Goal: Task Accomplishment & Management: Use online tool/utility

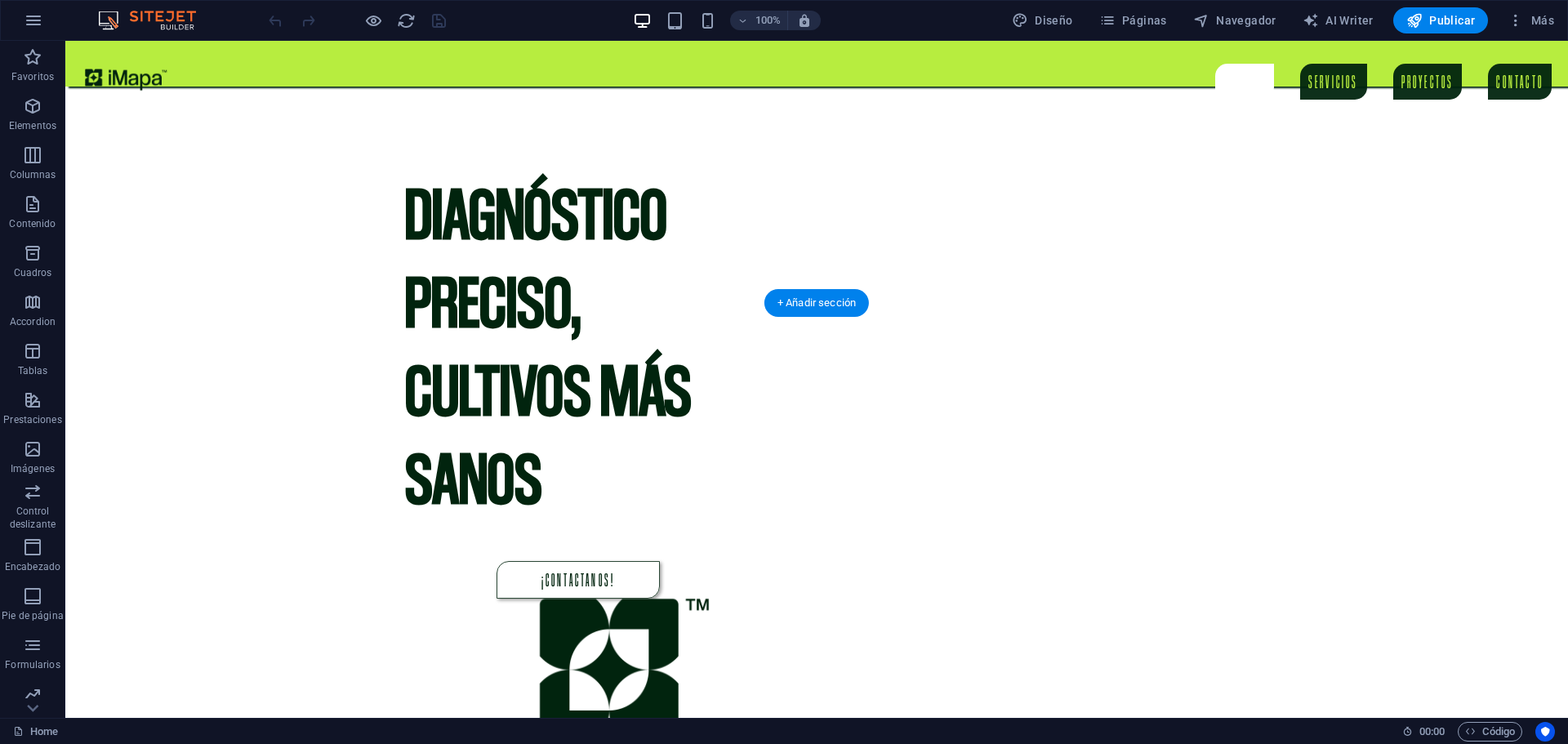
scroll to position [735, 0]
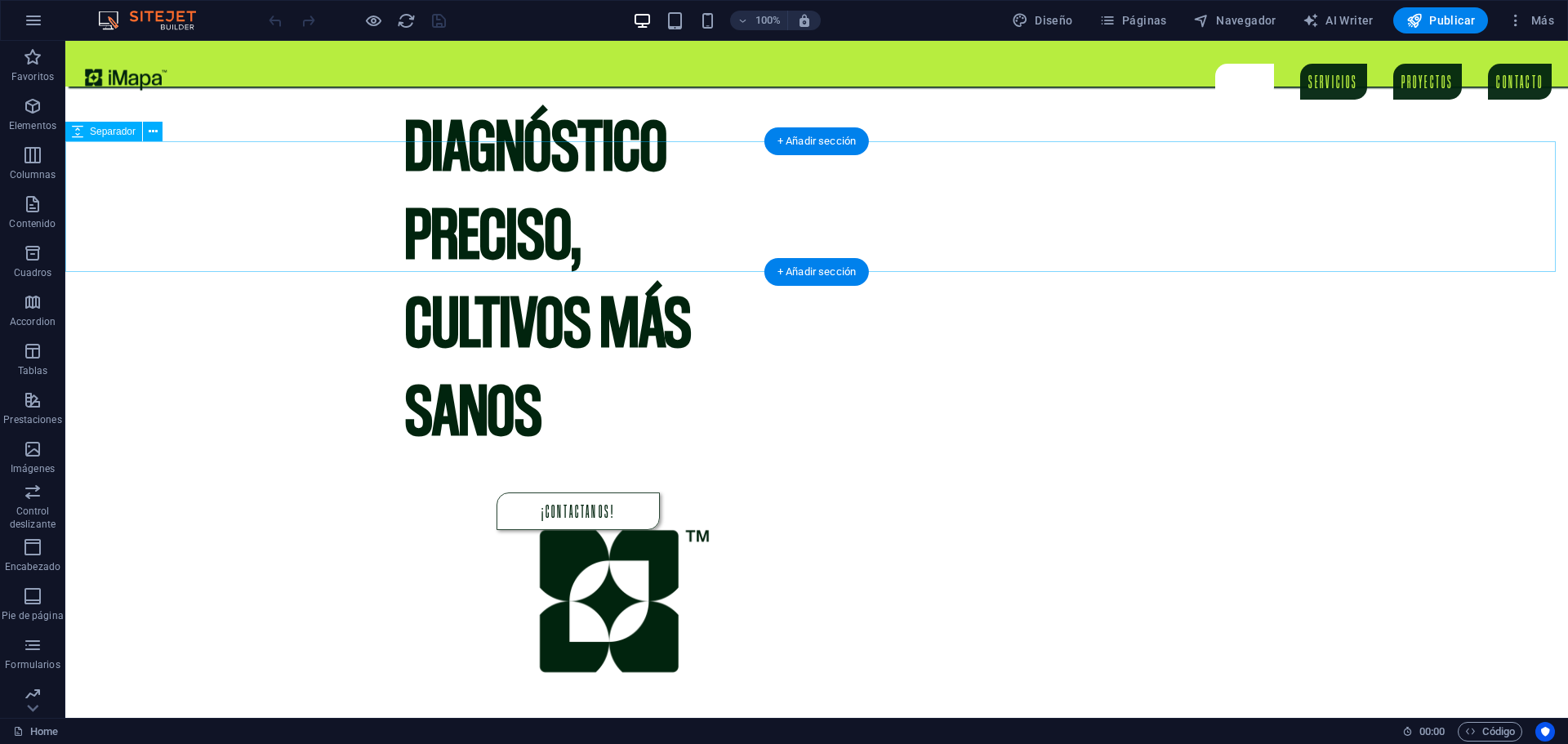
drag, startPoint x: 289, startPoint y: 223, endPoint x: 297, endPoint y: 199, distance: 25.3
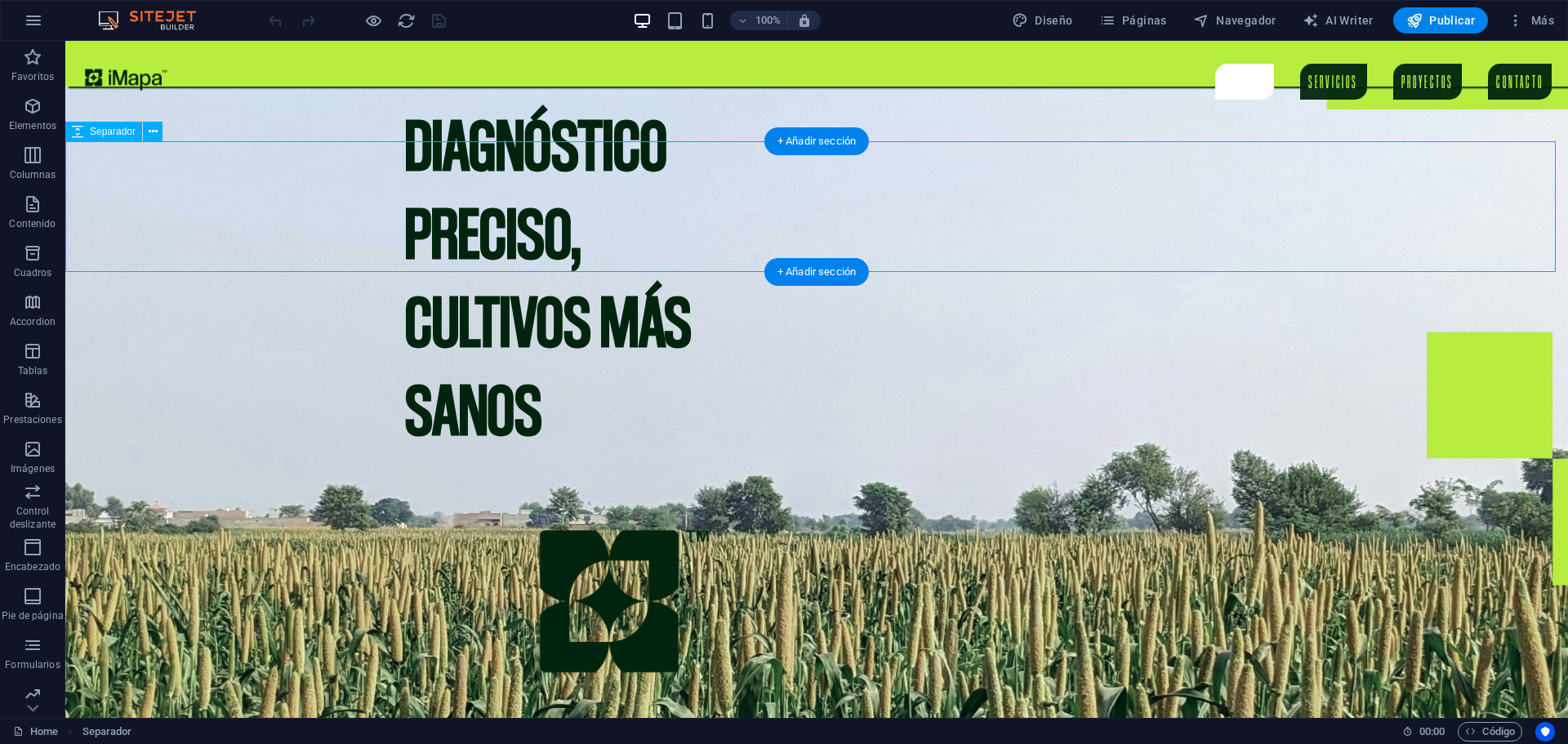
select select "rem"
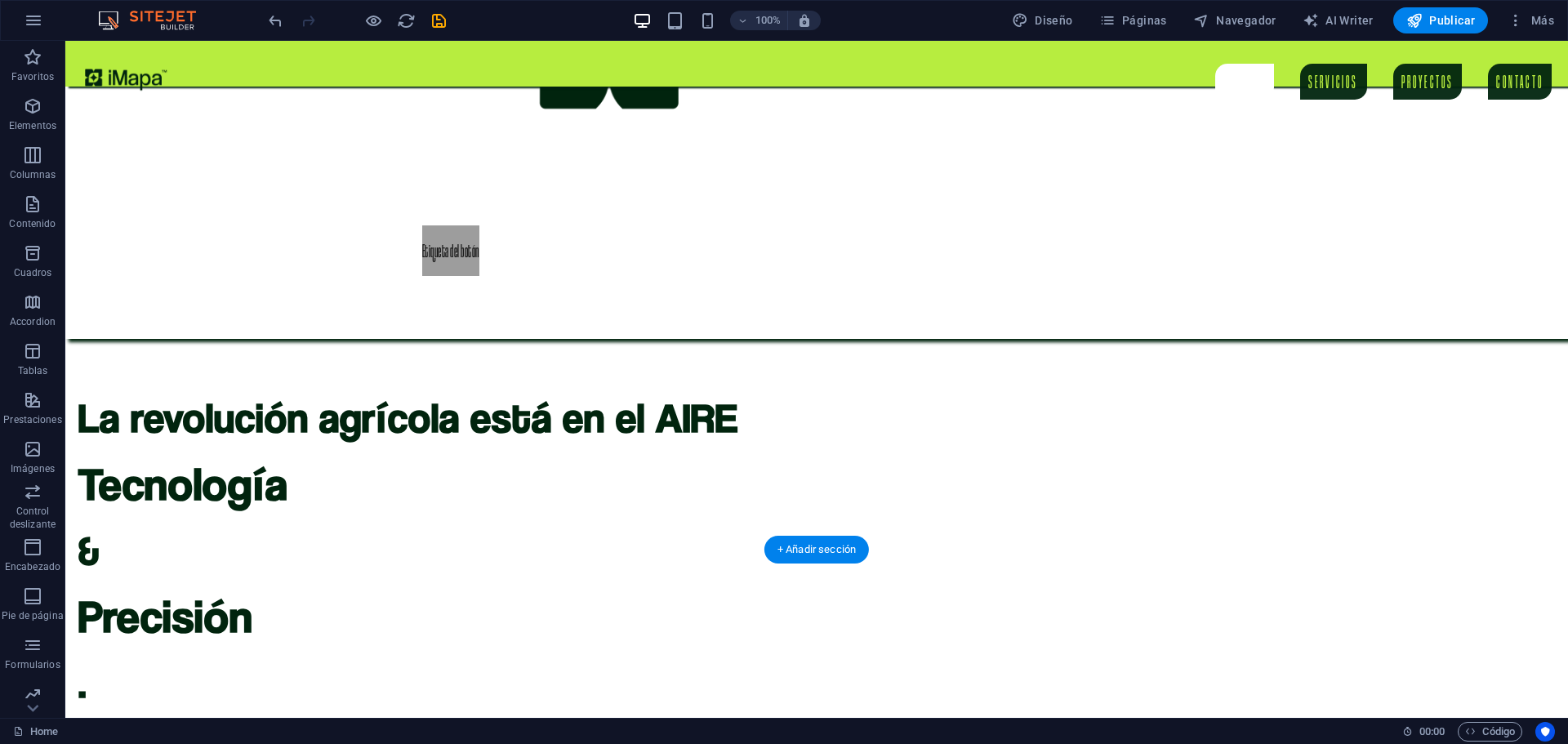
scroll to position [1306, 0]
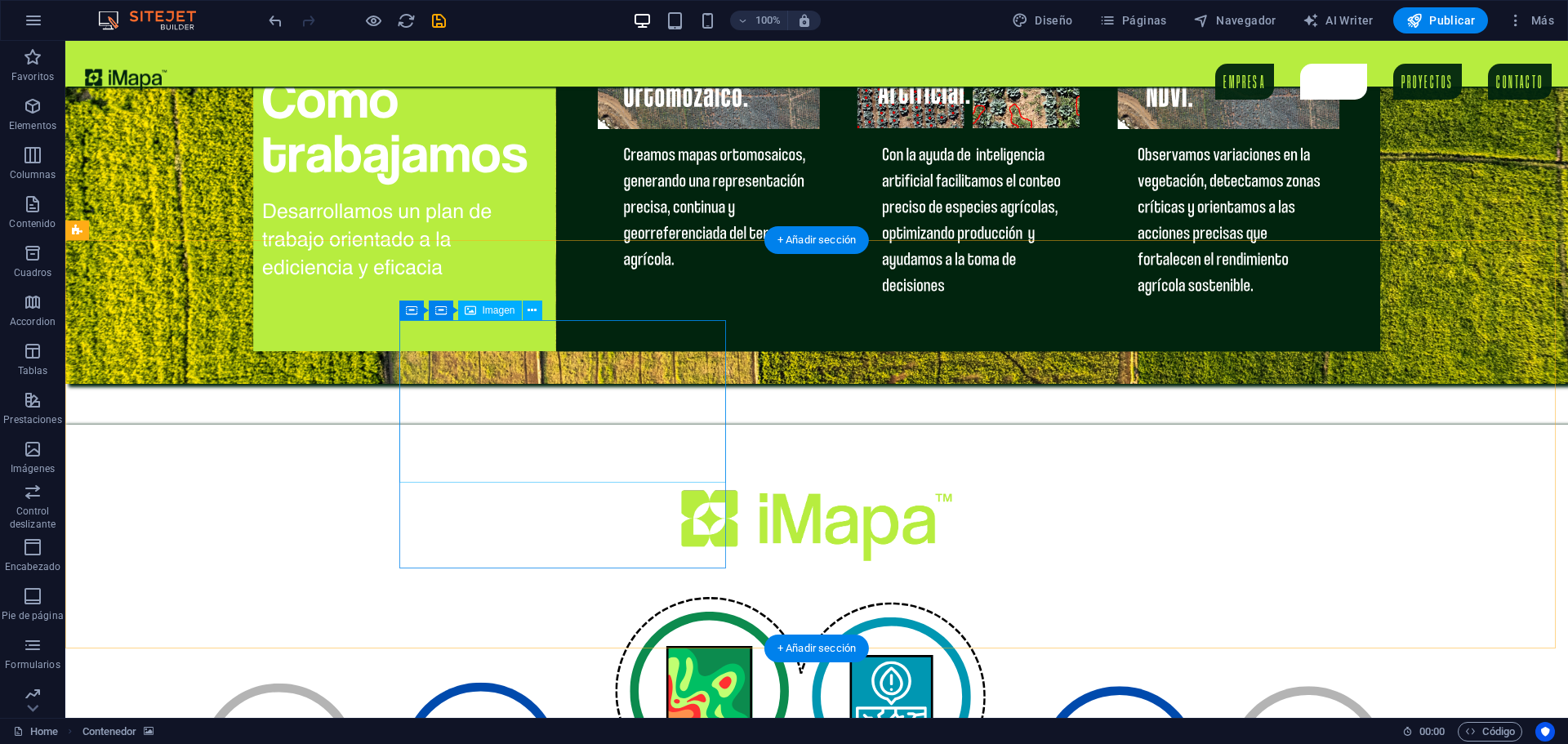
scroll to position [2530, 0]
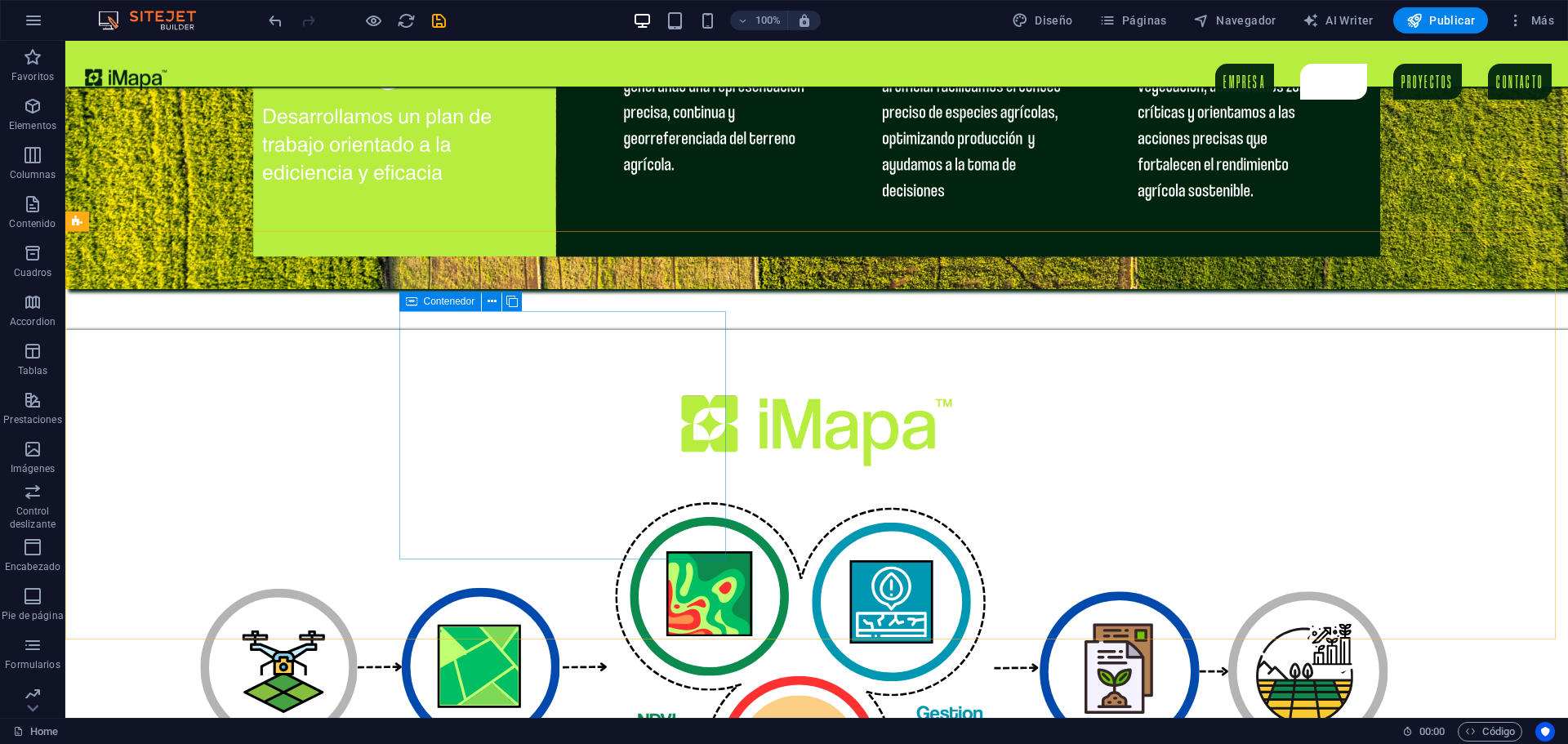
click at [415, 301] on icon at bounding box center [411, 301] width 11 height 20
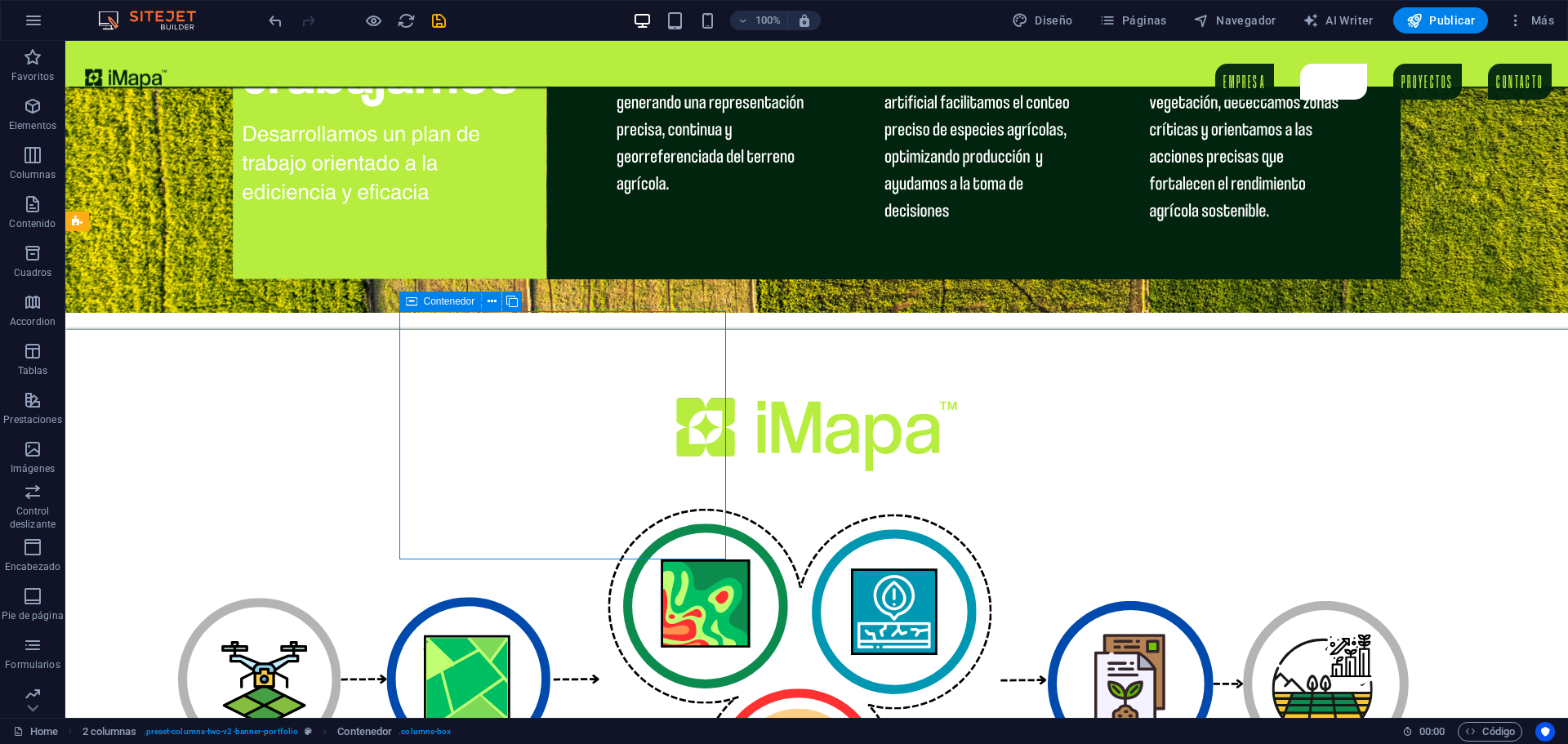
select select "px"
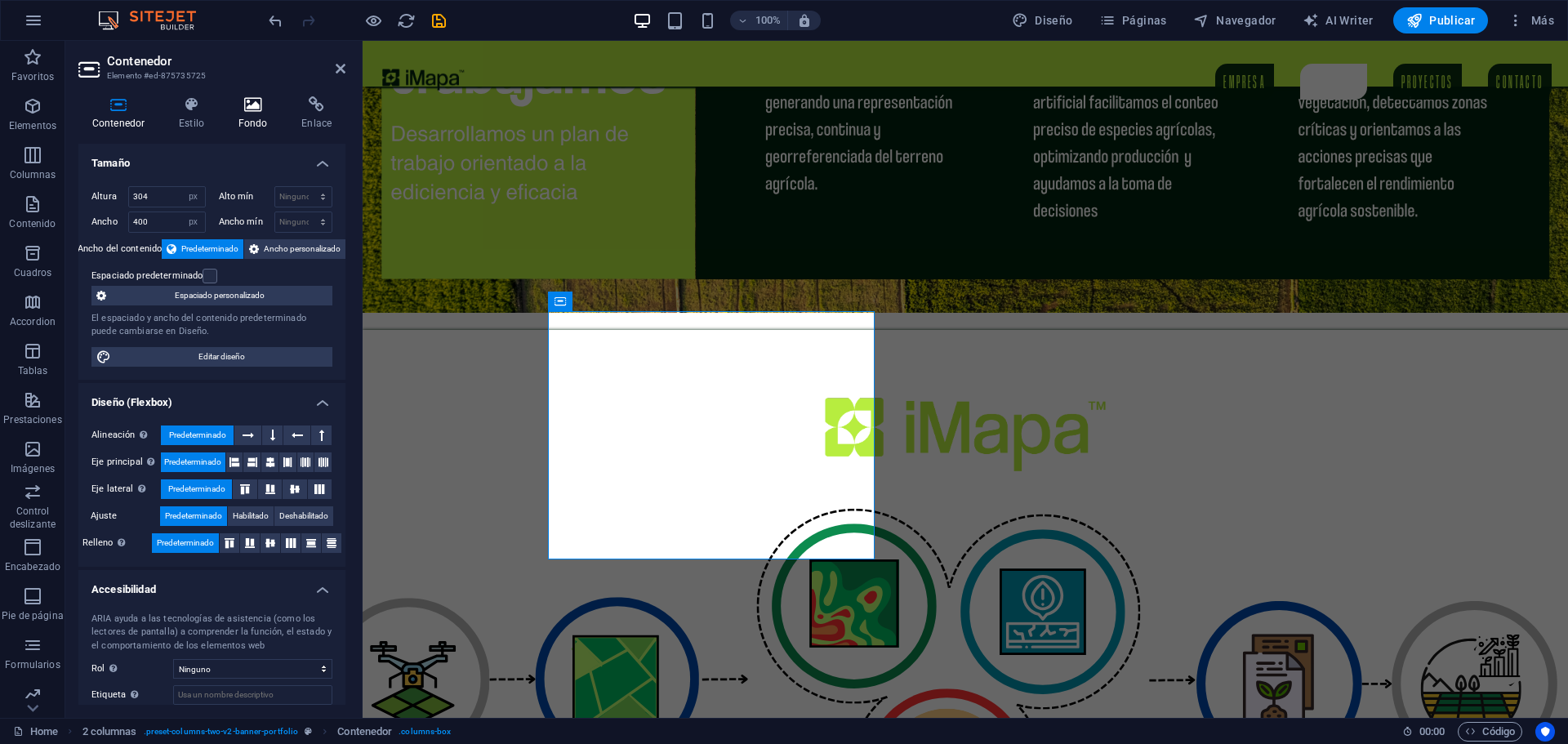
click at [233, 105] on icon at bounding box center [253, 104] width 57 height 16
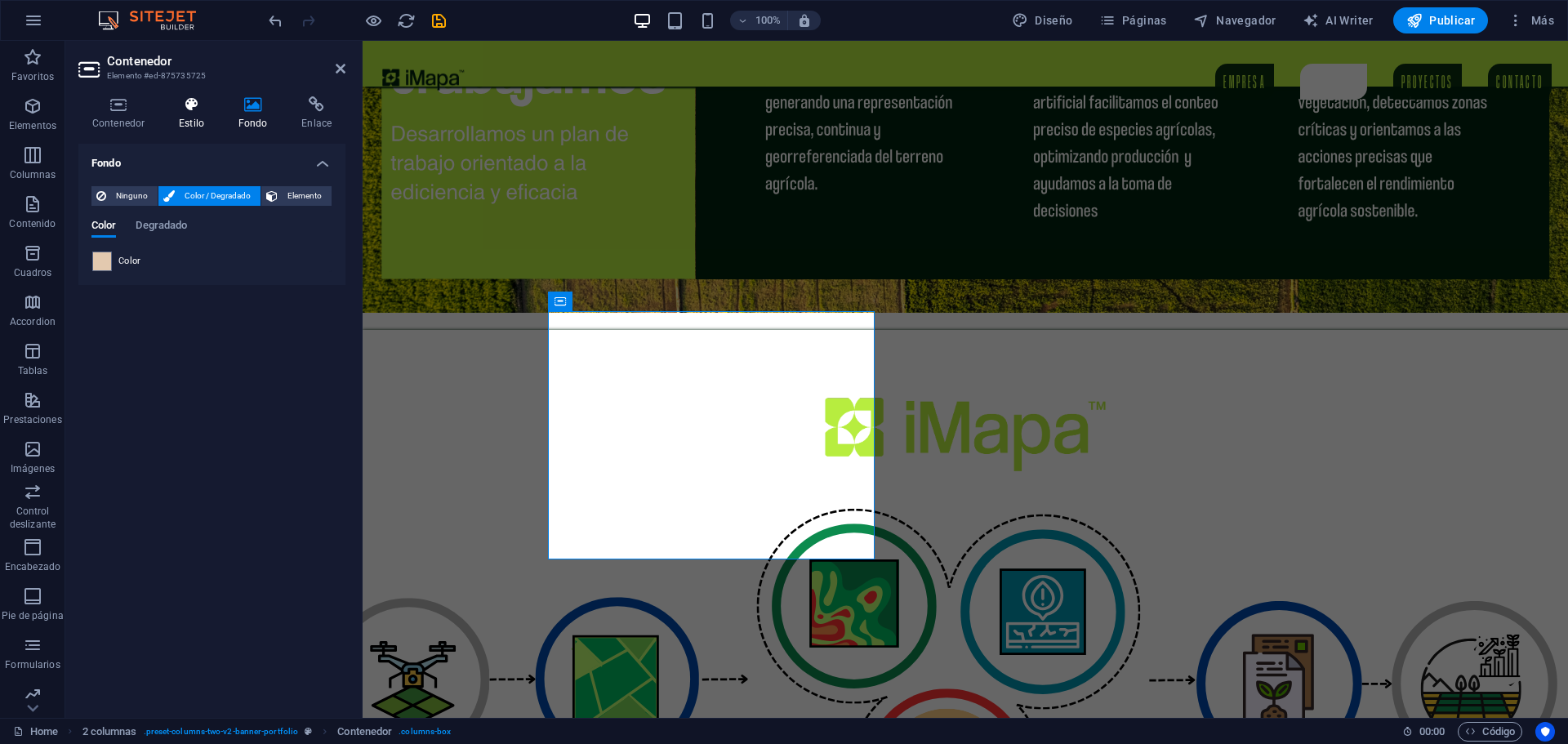
click at [194, 108] on icon at bounding box center [191, 104] width 53 height 16
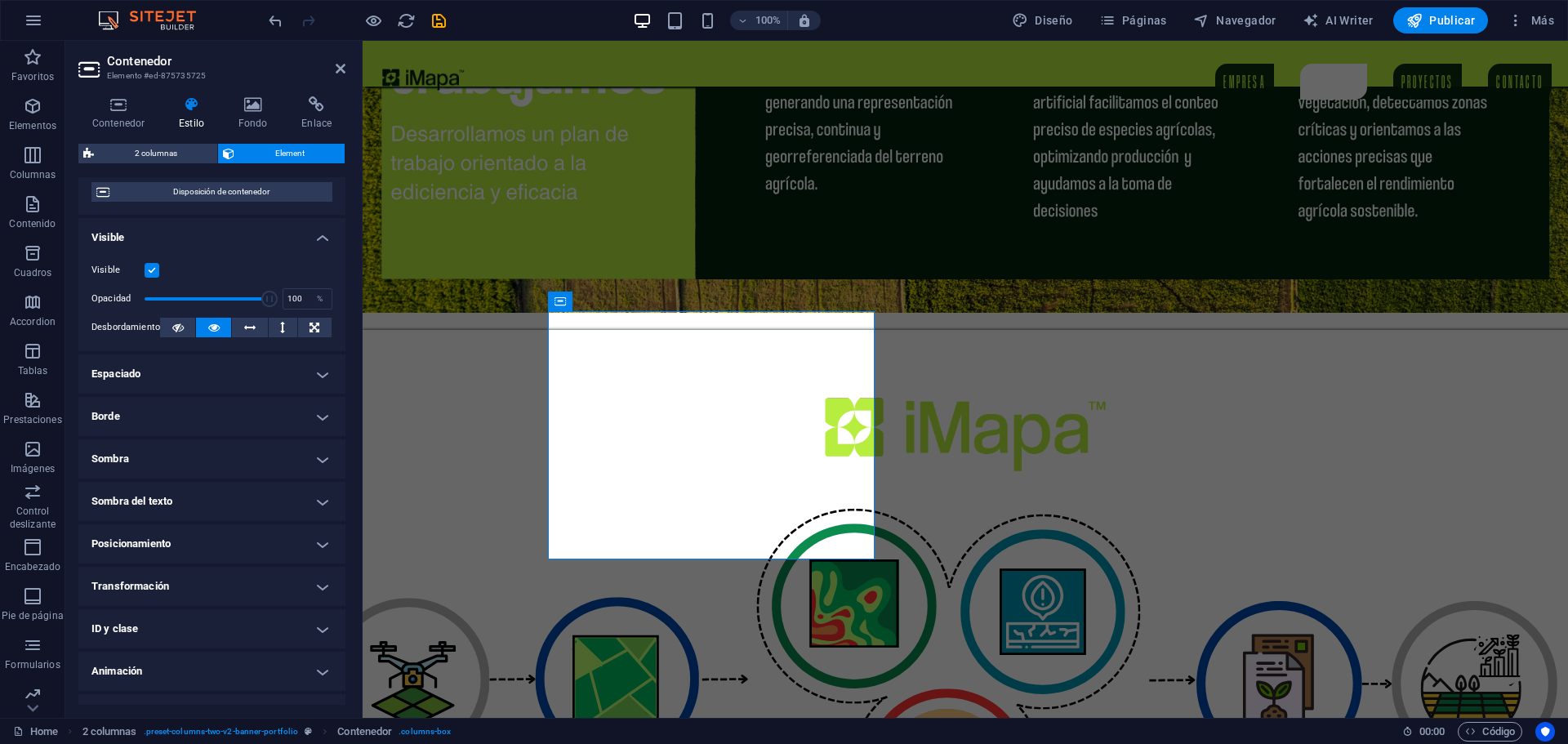
scroll to position [176, 0]
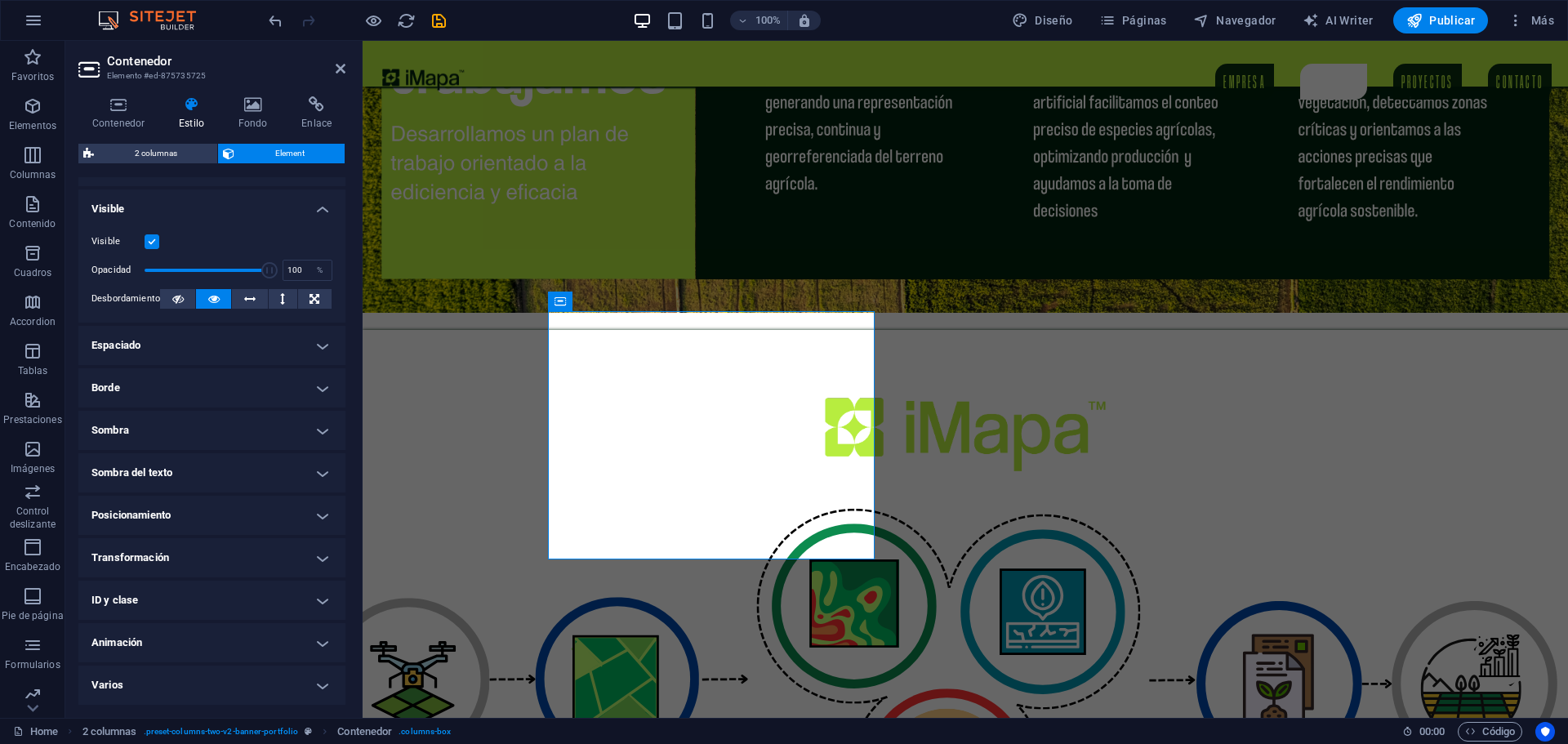
click at [139, 434] on h4 "Sombra" at bounding box center [212, 430] width 267 height 39
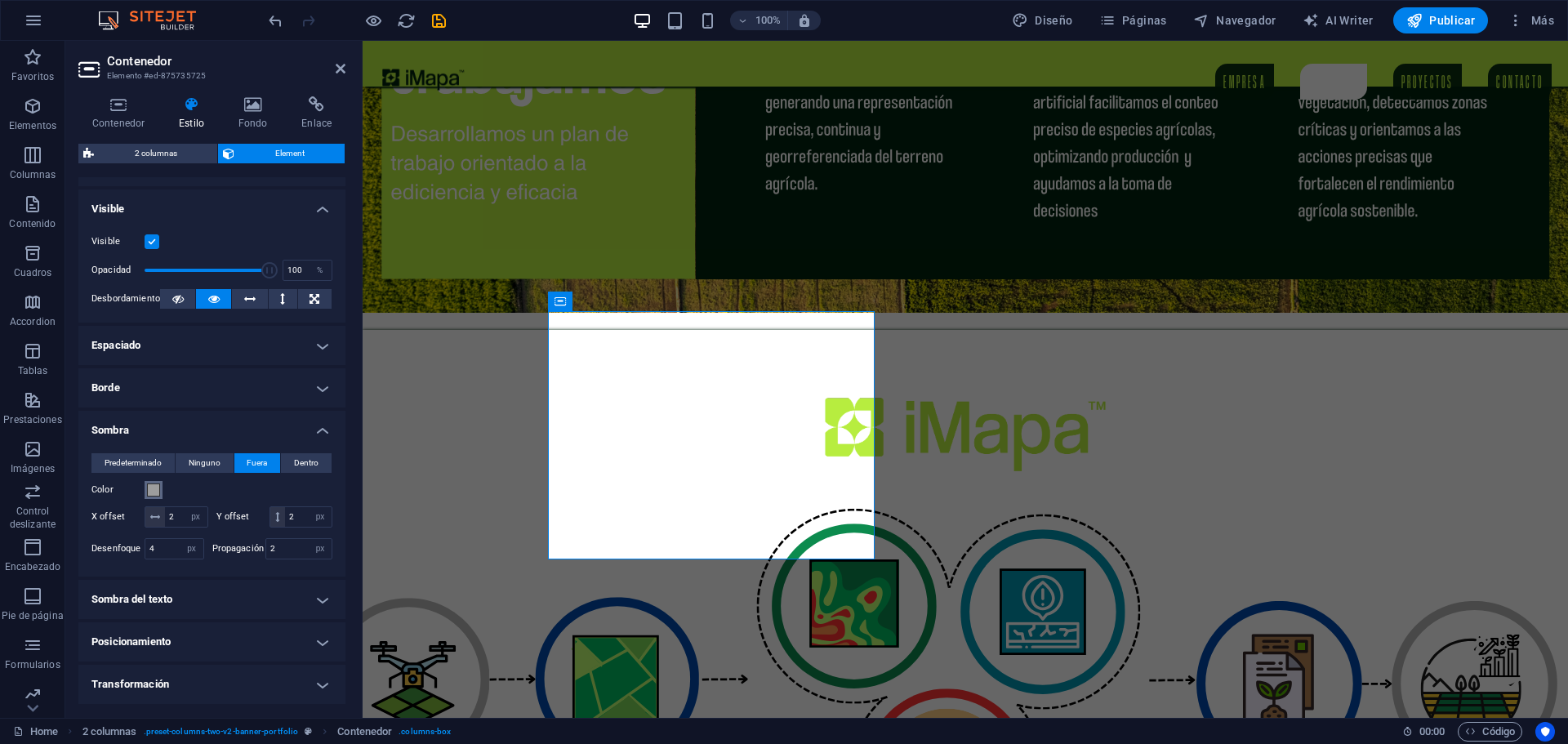
click at [152, 491] on span at bounding box center [153, 489] width 13 height 13
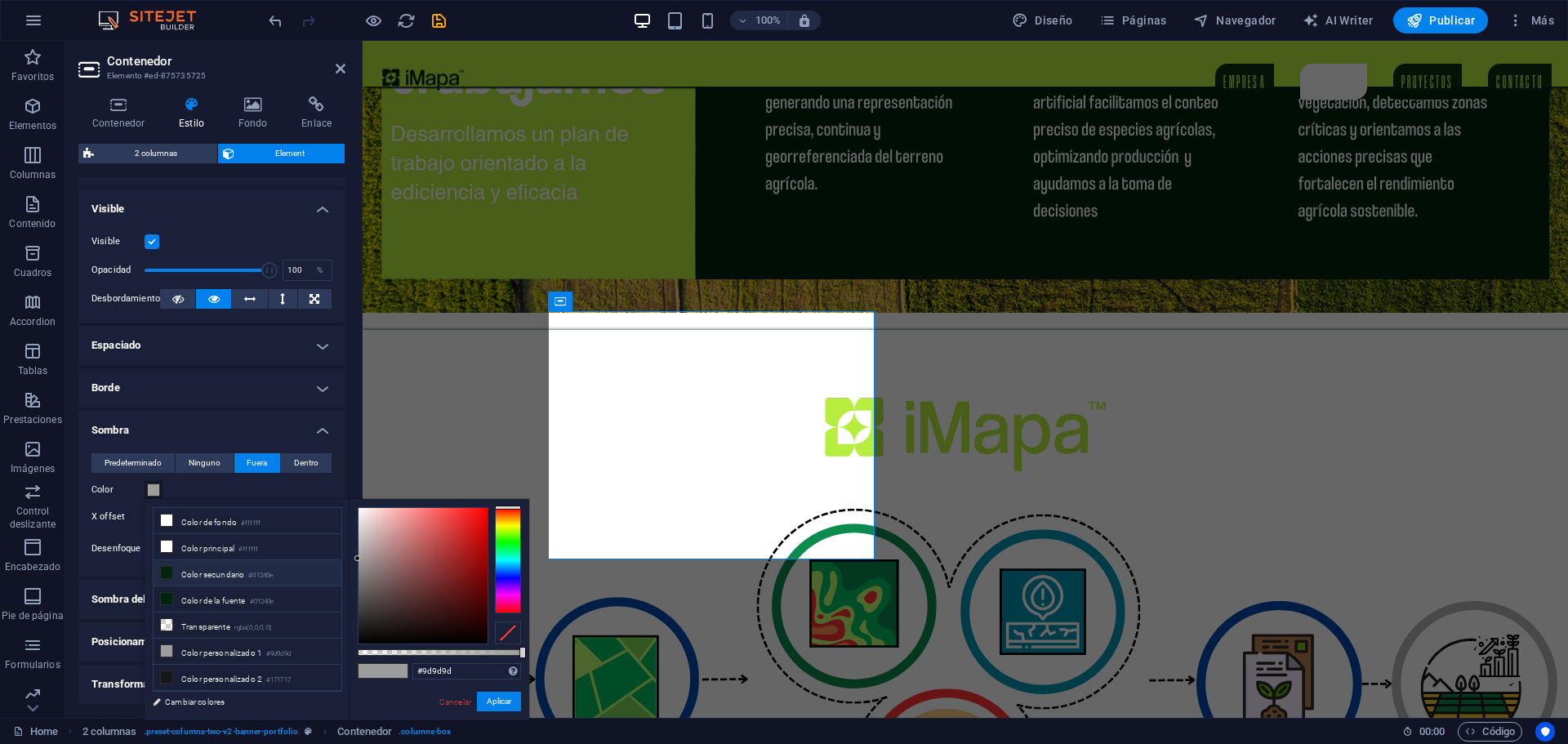
click at [163, 572] on icon at bounding box center [166, 571] width 11 height 11
type input "#01240e"
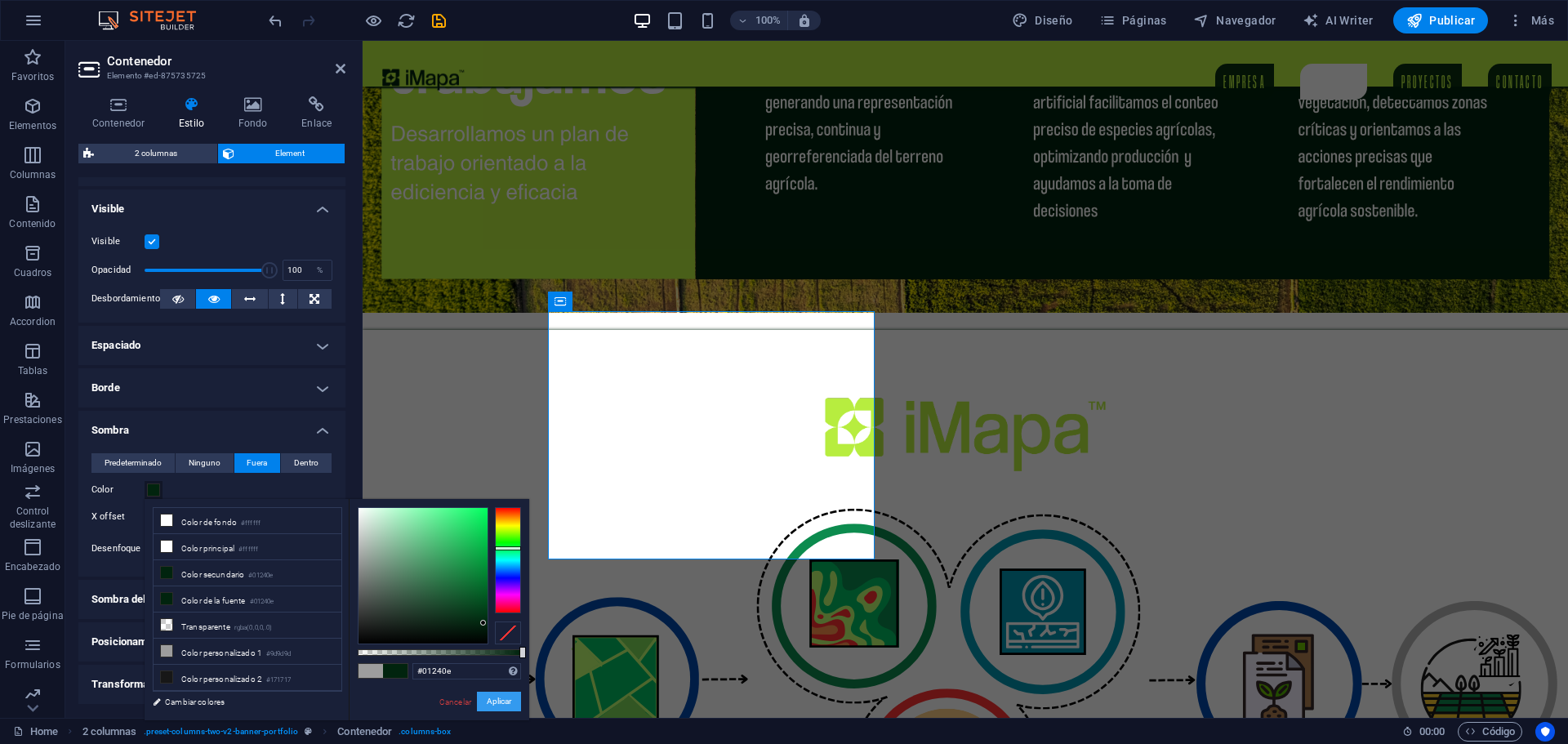
click at [497, 702] on button "Aplicar" at bounding box center [499, 701] width 44 height 20
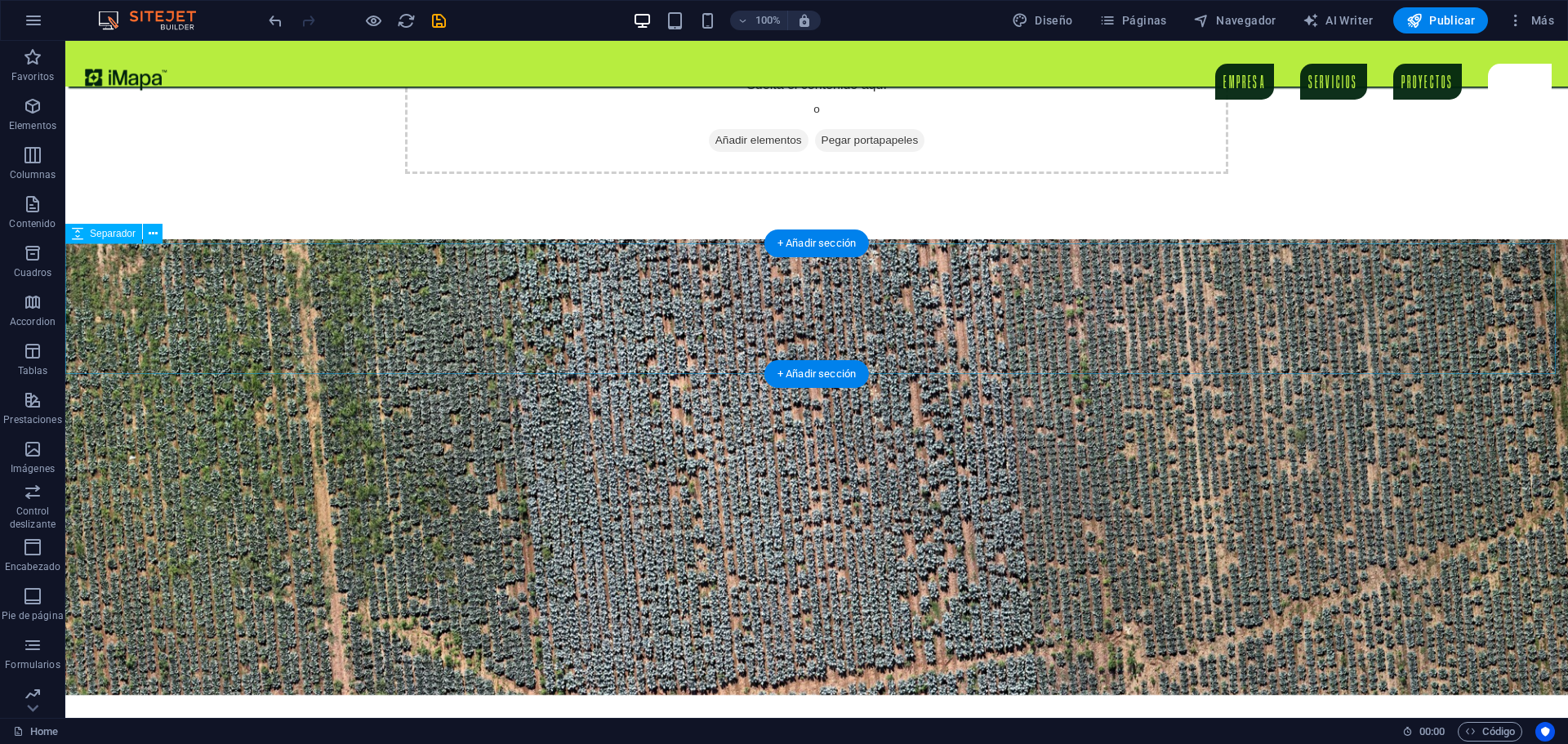
scroll to position [6361, 0]
